Goal: Task Accomplishment & Management: Use online tool/utility

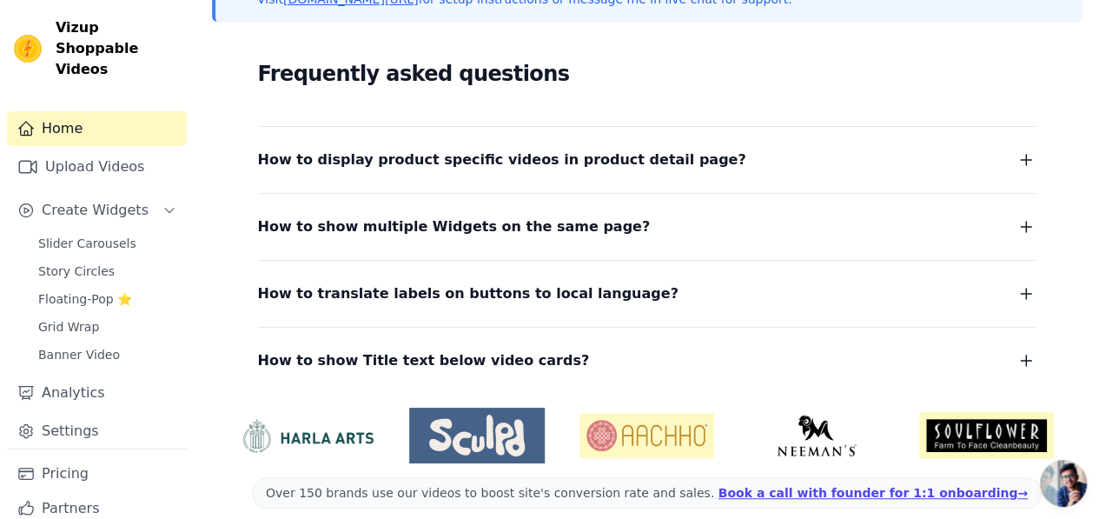
scroll to position [454, 0]
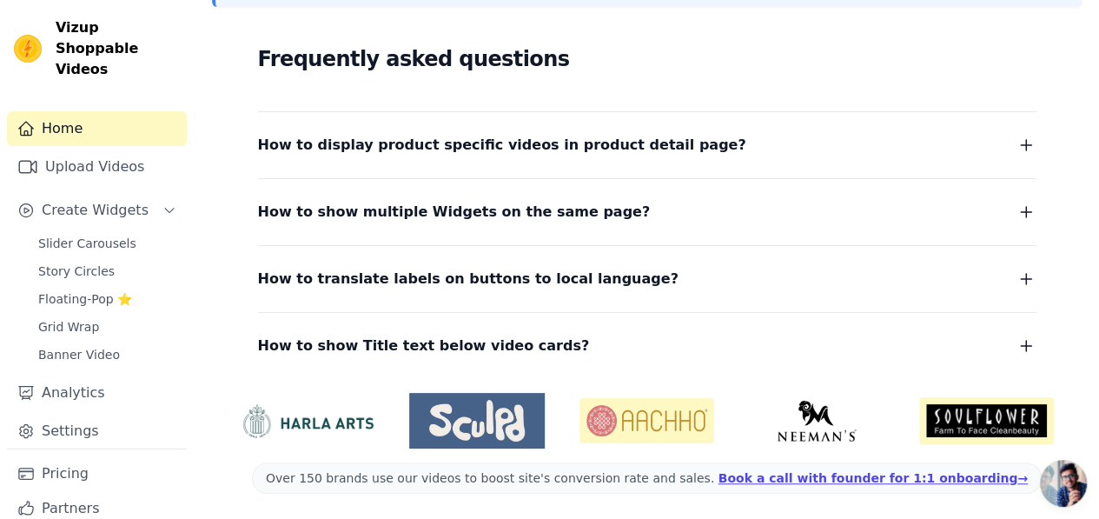
click at [490, 145] on span "How to display product specific videos in product detail page?" at bounding box center [502, 145] width 488 height 24
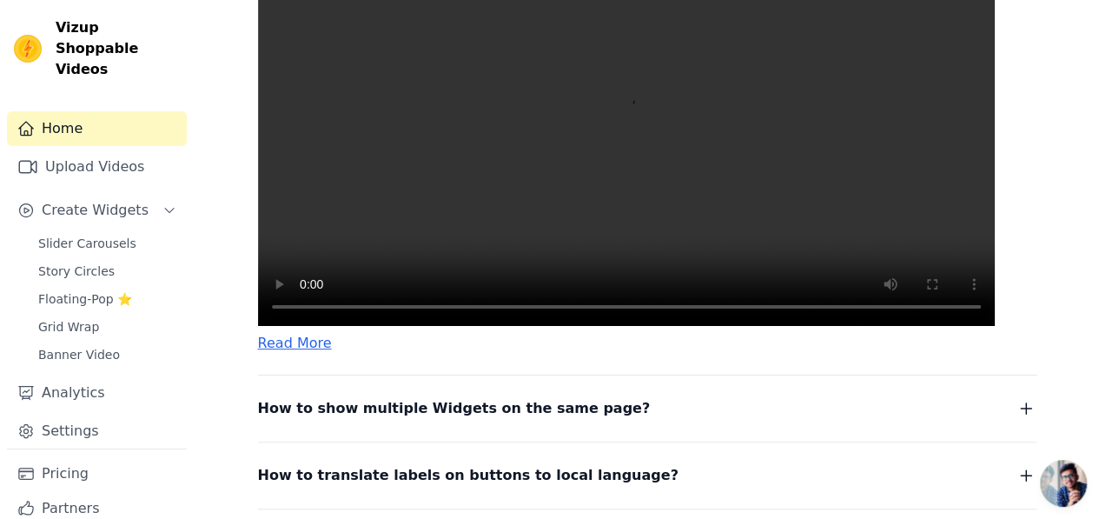
scroll to position [714, 0]
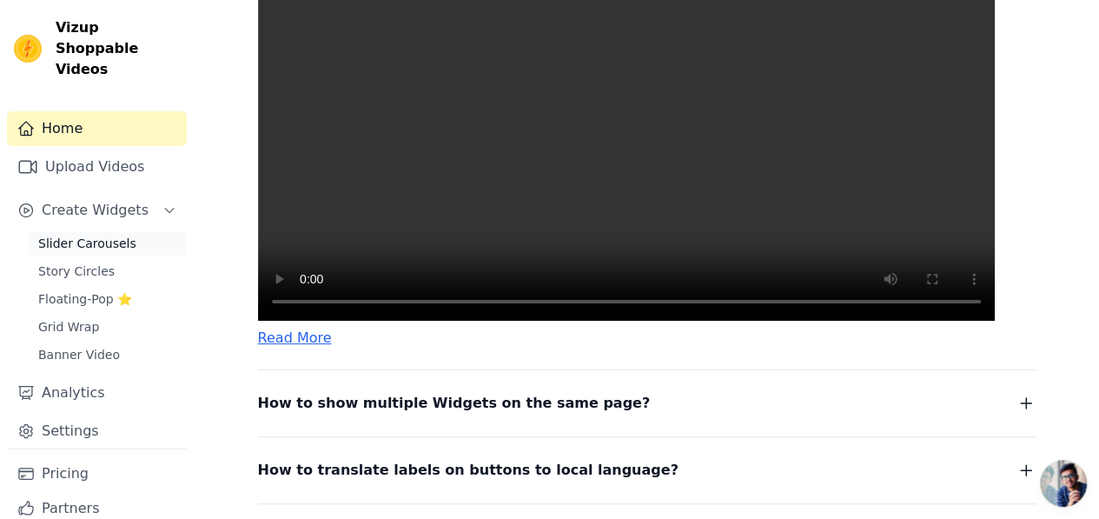
click at [103, 235] on span "Slider Carousels" at bounding box center [87, 243] width 98 height 17
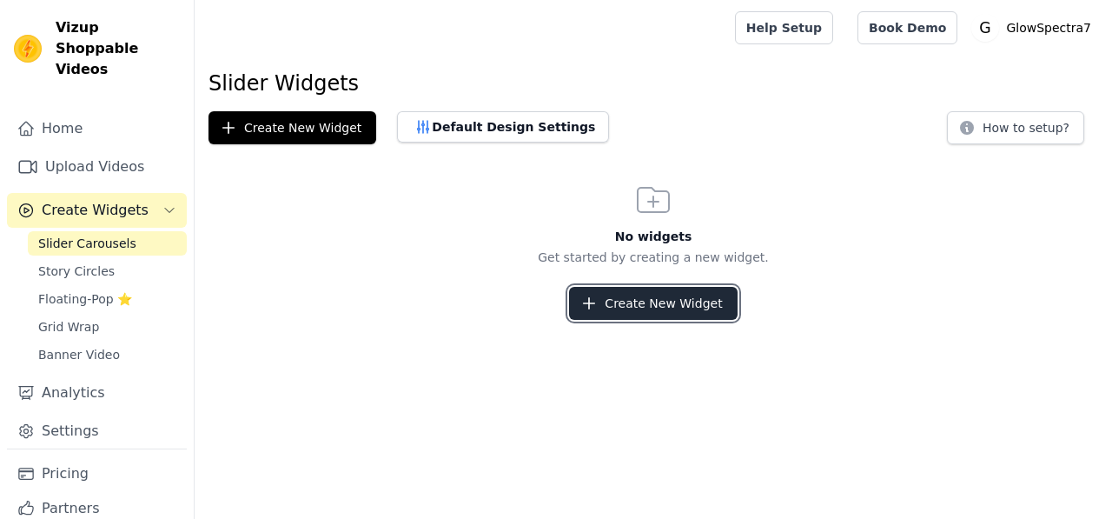
click at [693, 314] on button "Create New Widget" at bounding box center [653, 303] width 168 height 33
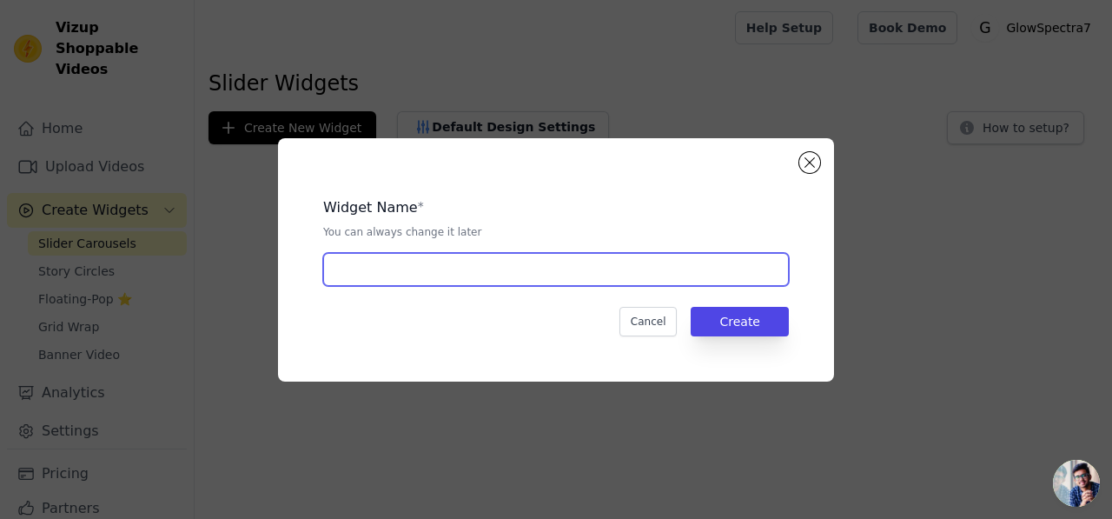
click at [511, 271] on input "text" at bounding box center [556, 269] width 466 height 33
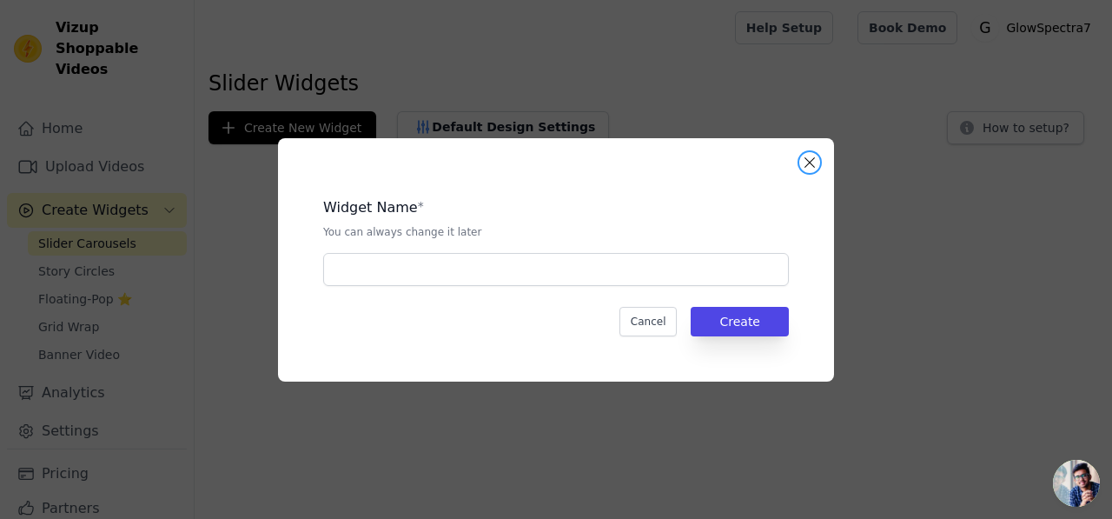
click at [811, 171] on button "Close modal" at bounding box center [809, 162] width 21 height 21
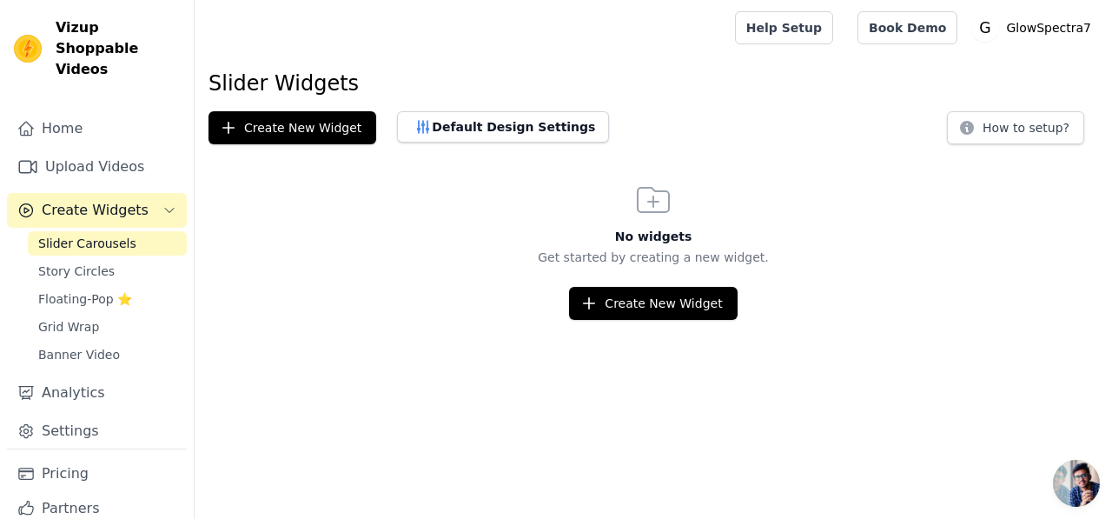
click at [87, 235] on span "Slider Carousels" at bounding box center [87, 243] width 98 height 17
click at [110, 200] on span "Create Widgets" at bounding box center [95, 210] width 107 height 21
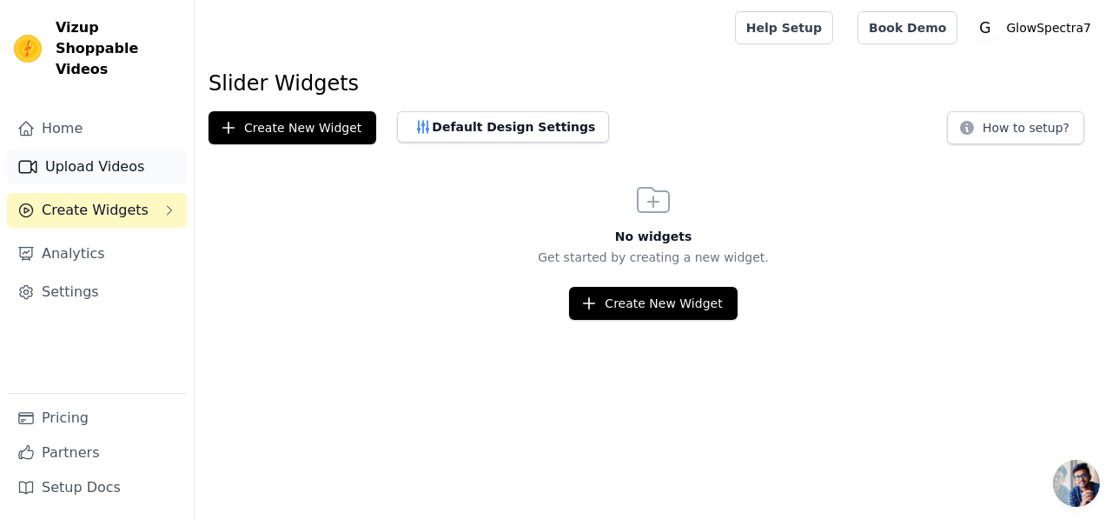
click at [73, 149] on link "Upload Videos" at bounding box center [97, 166] width 180 height 35
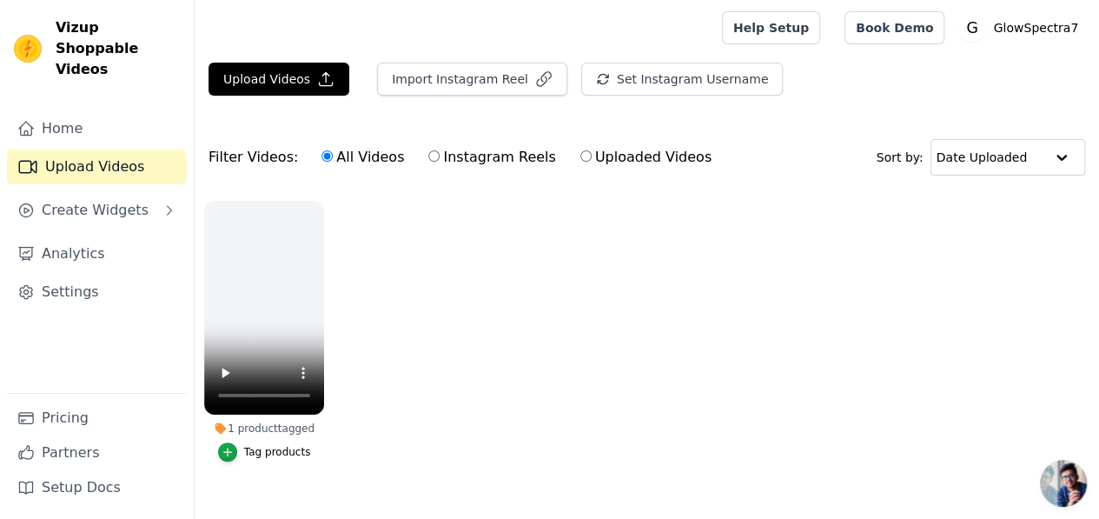
click at [438, 160] on label "Instagram Reels" at bounding box center [491, 157] width 129 height 23
click at [438, 160] on input "Instagram Reels" at bounding box center [433, 155] width 11 height 11
radio input "true"
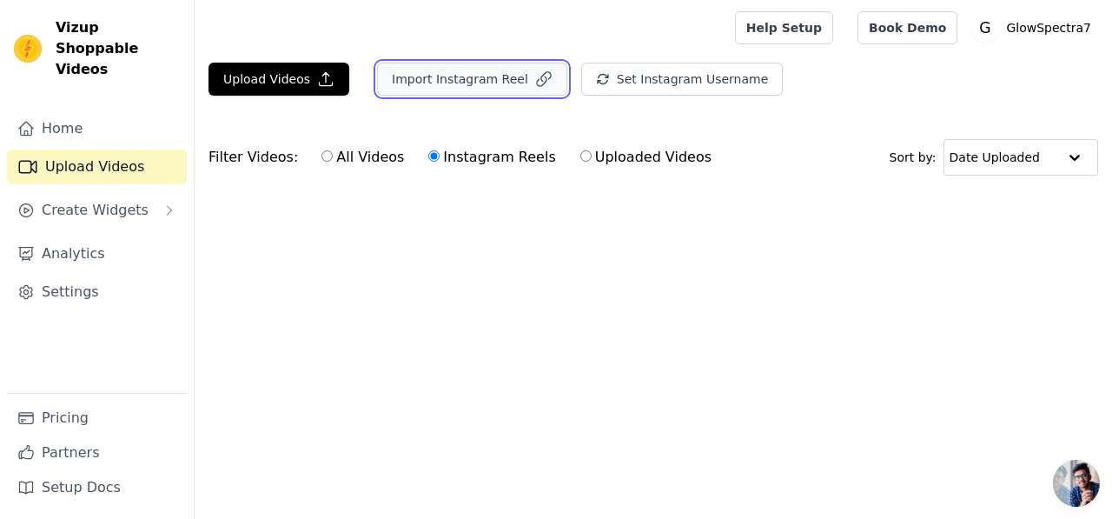
click at [470, 86] on button "Import Instagram Reel" at bounding box center [472, 79] width 190 height 33
